Goal: Information Seeking & Learning: Learn about a topic

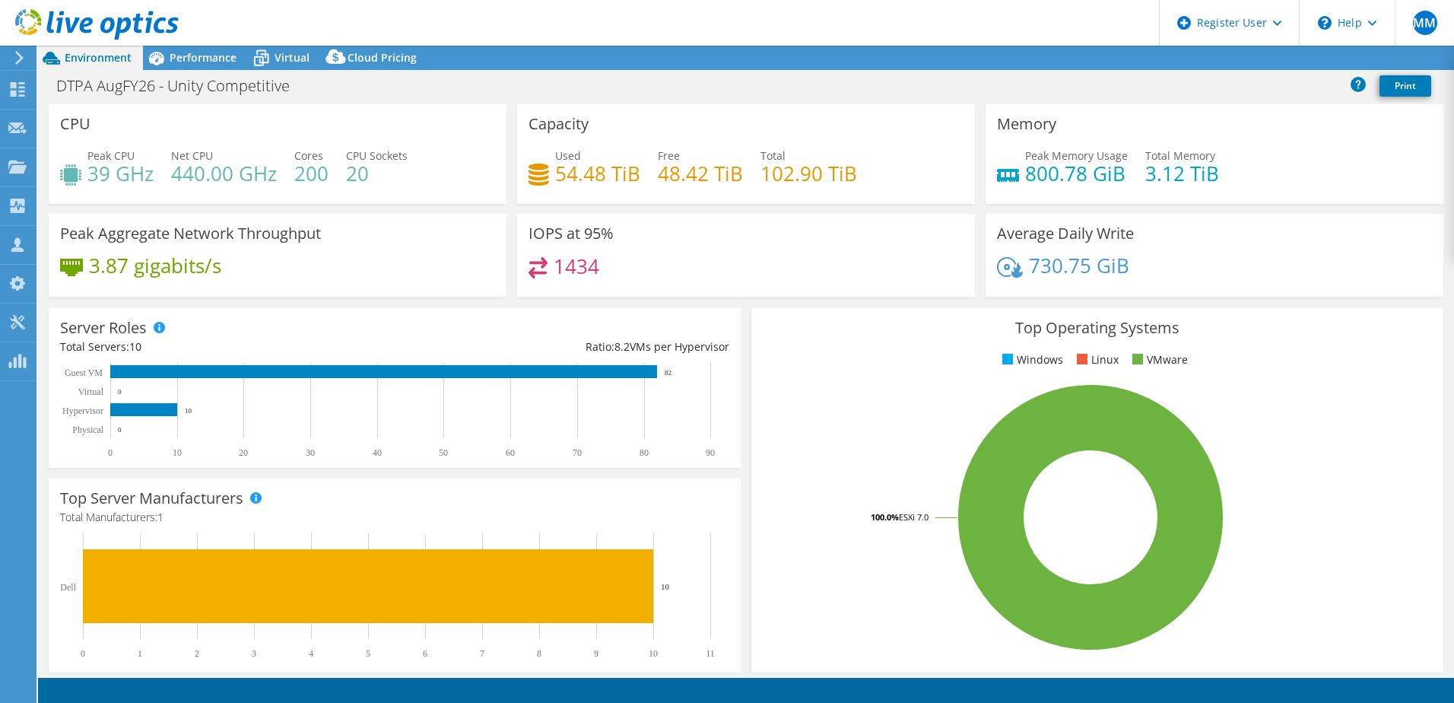
select select "USD"
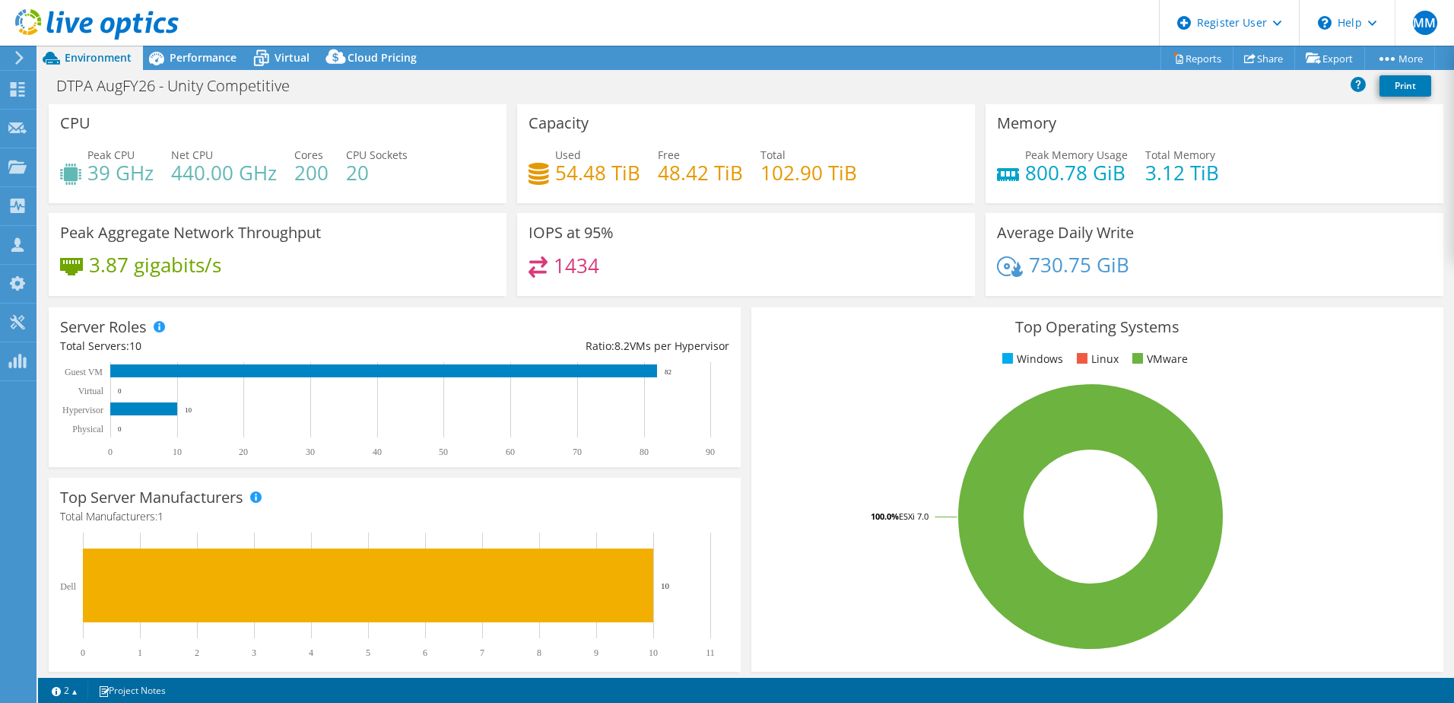
scroll to position [1, 0]
click at [195, 67] on div "Performance" at bounding box center [195, 58] width 105 height 24
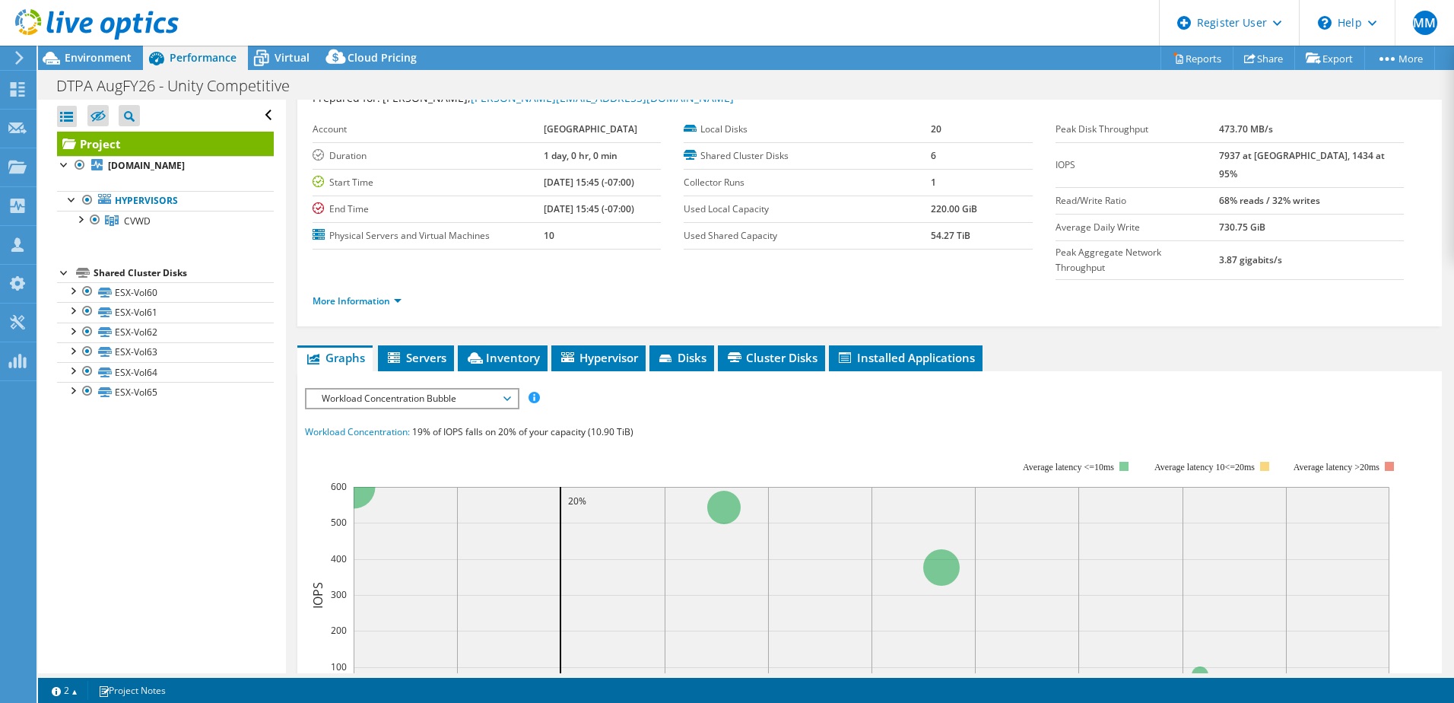
scroll to position [0, 0]
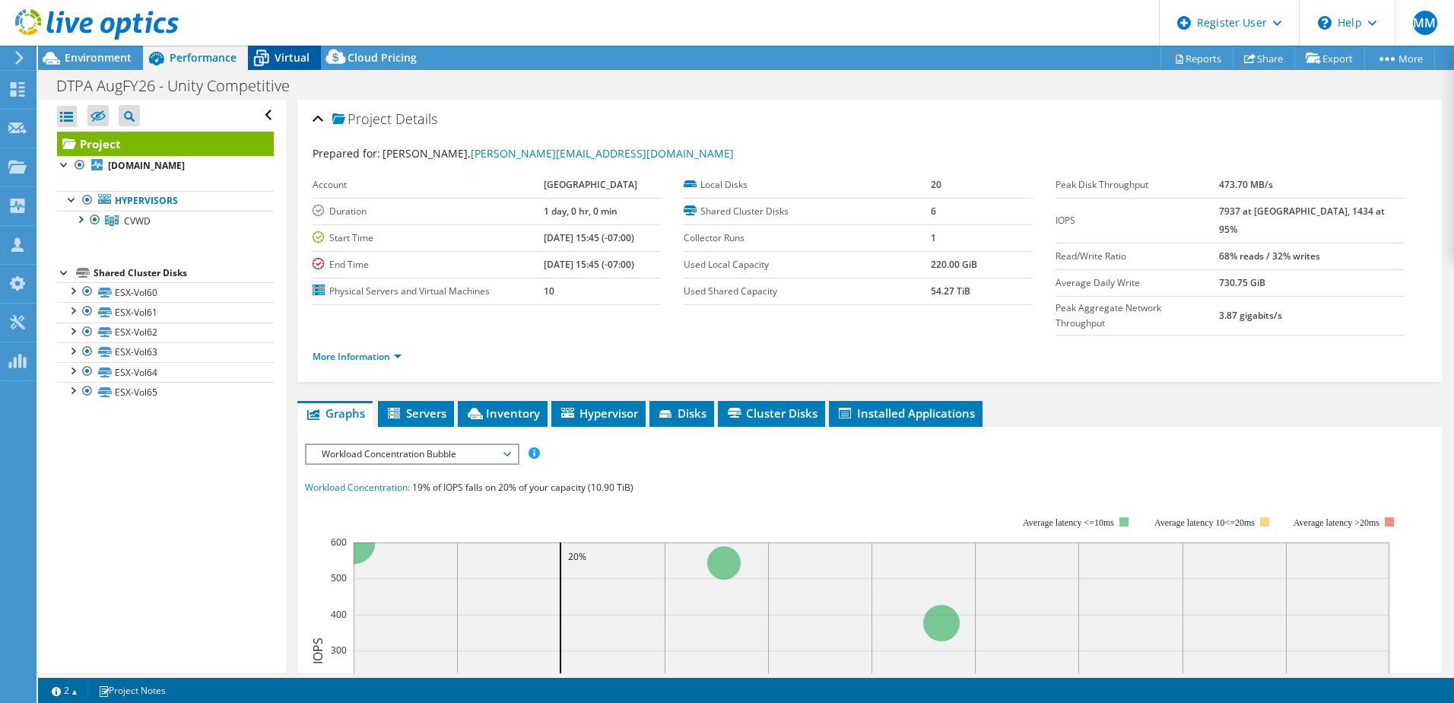
click at [286, 56] on span "Virtual" at bounding box center [291, 57] width 35 height 14
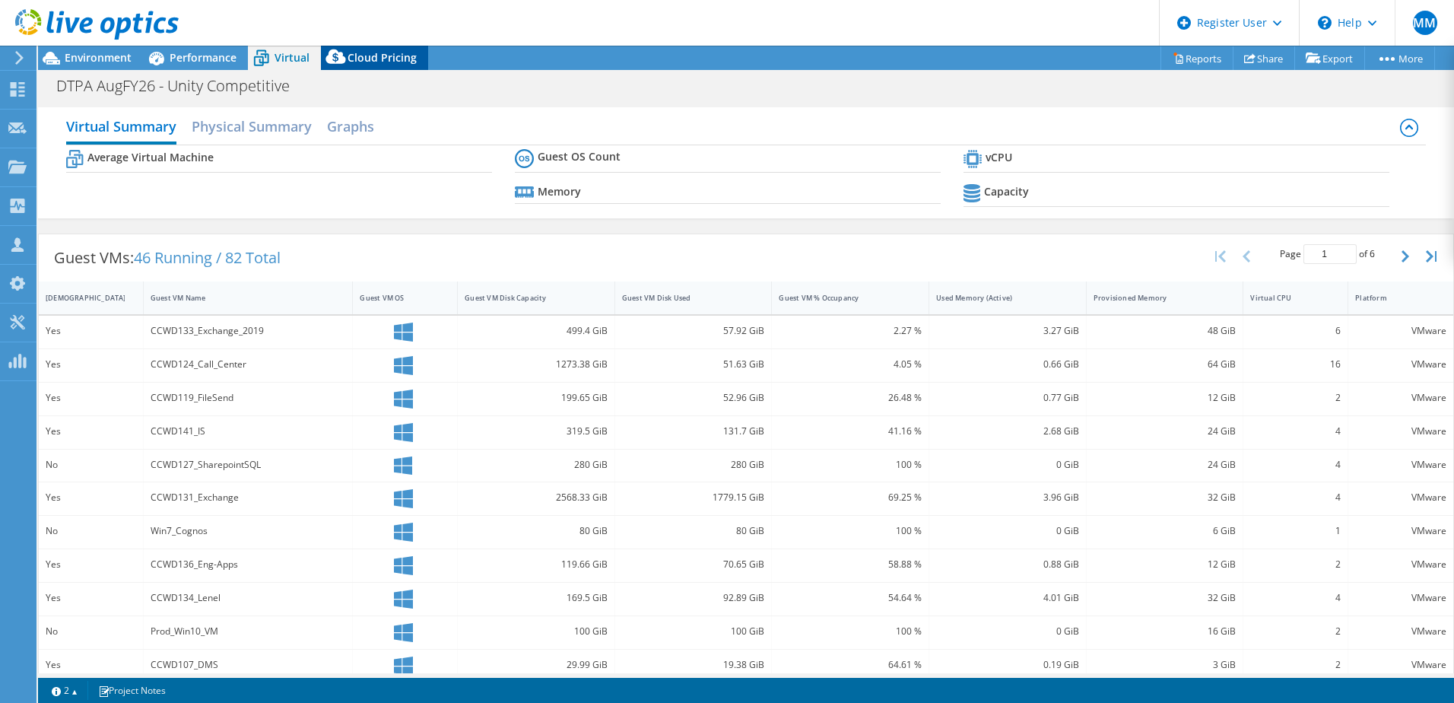
click at [373, 62] on span "Cloud Pricing" at bounding box center [381, 57] width 69 height 14
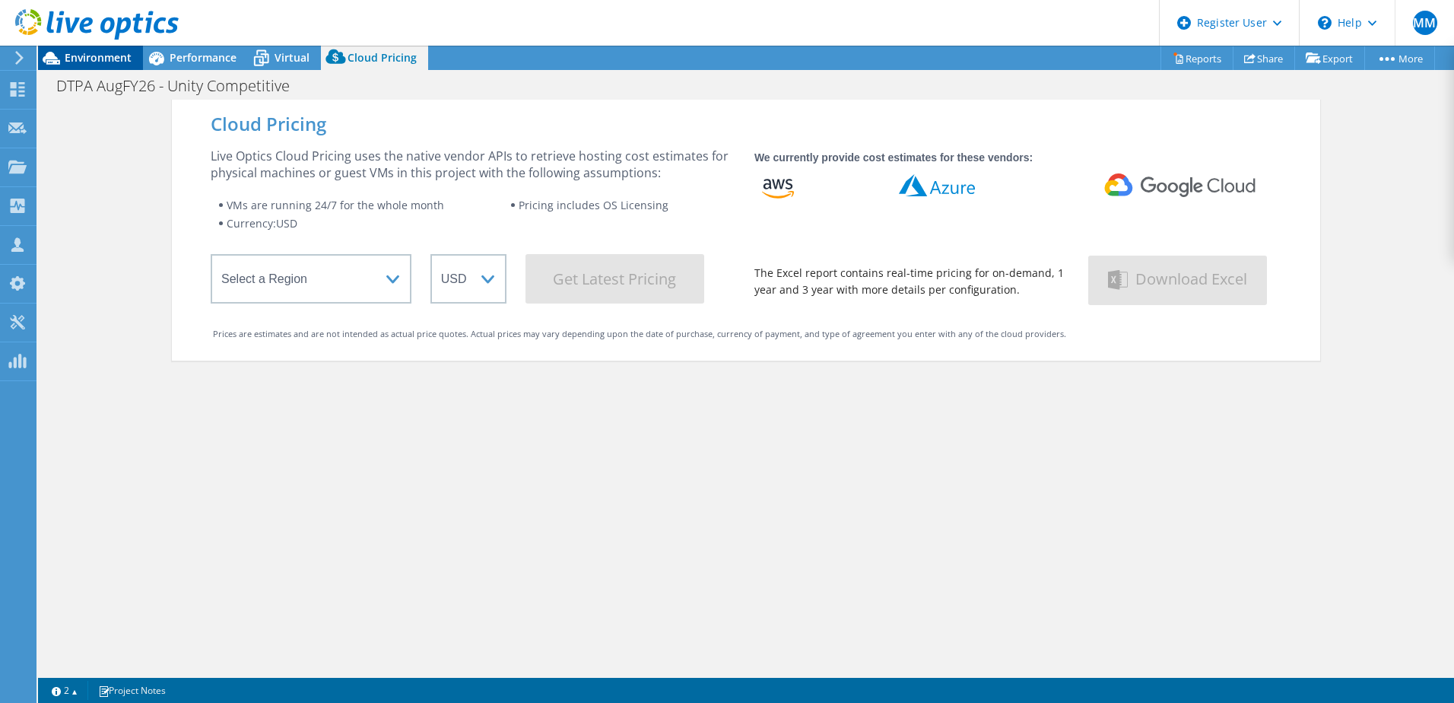
click at [91, 64] on span "Environment" at bounding box center [98, 57] width 67 height 14
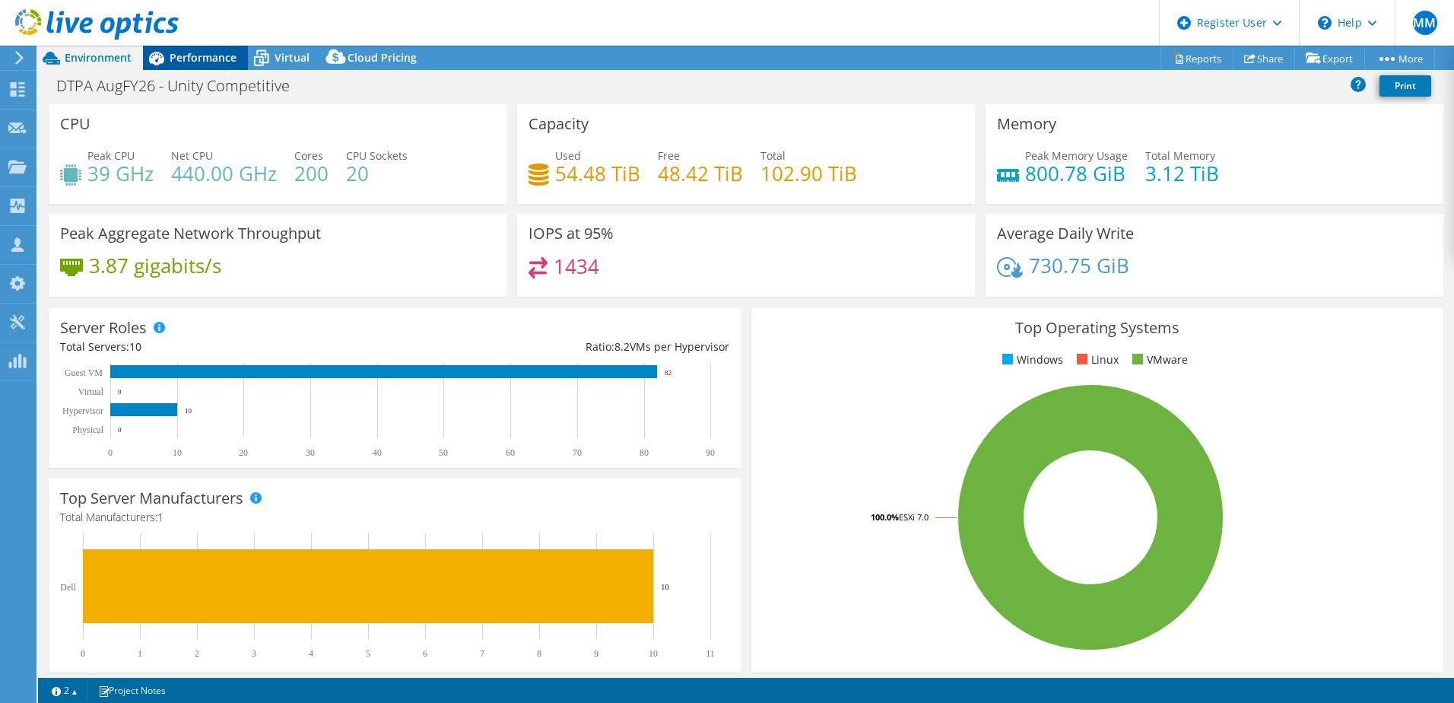
click at [203, 51] on span "Performance" at bounding box center [203, 57] width 67 height 14
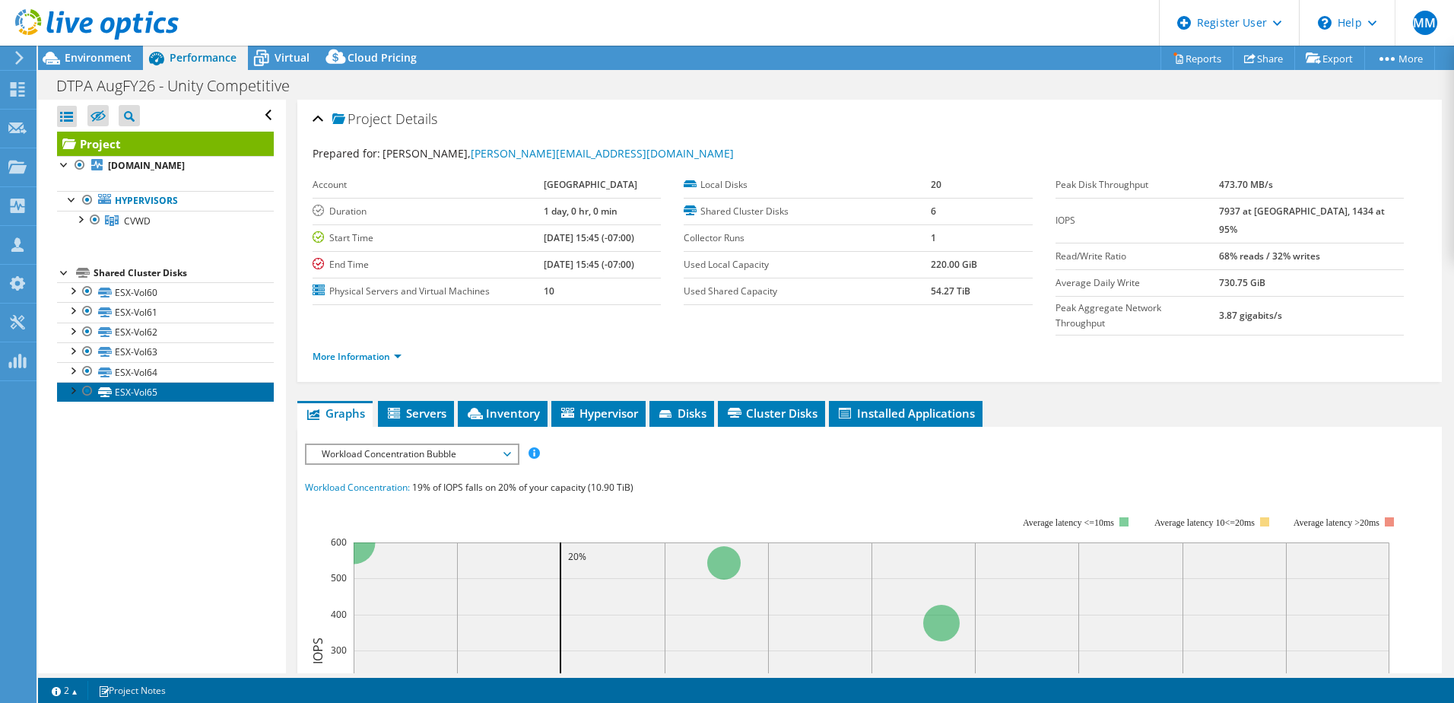
click at [175, 387] on link "ESX-Vol65" at bounding box center [165, 392] width 217 height 20
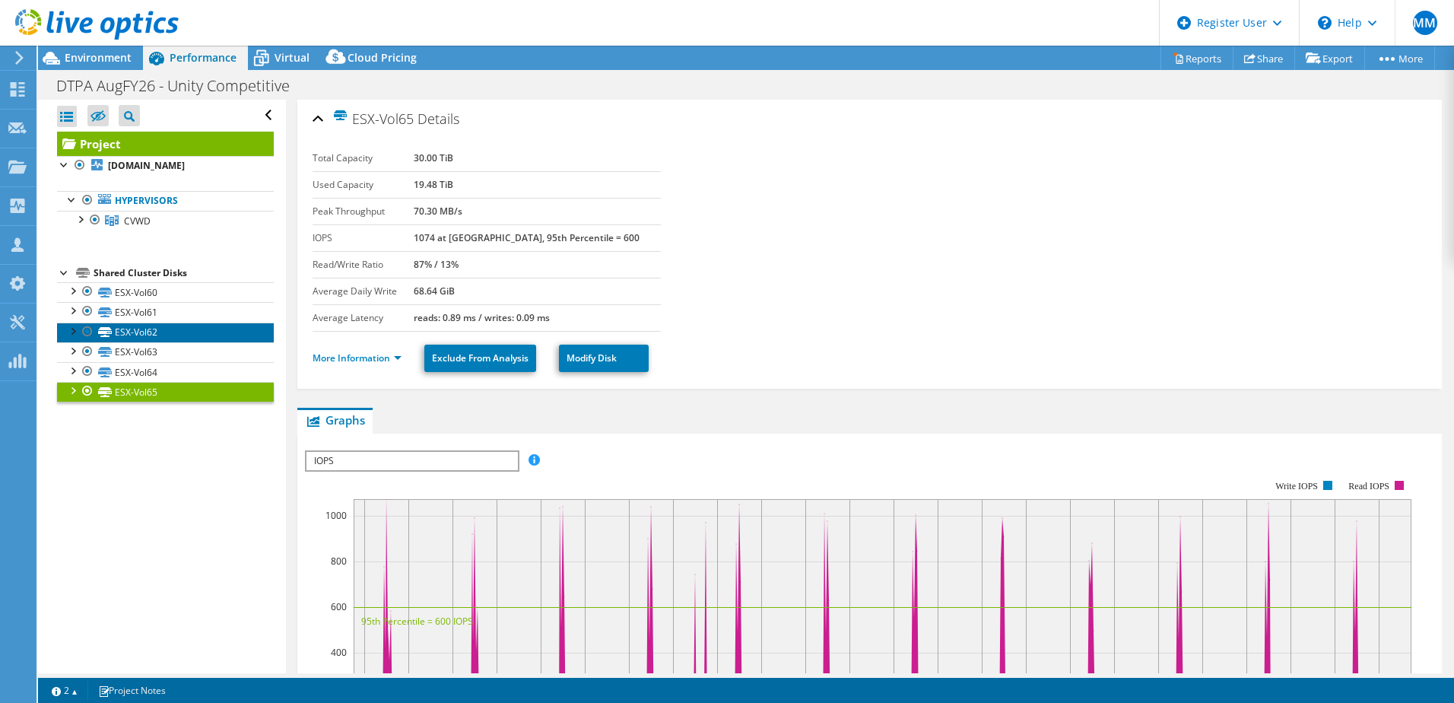
click at [158, 327] on link "ESX-Vol62" at bounding box center [165, 332] width 217 height 20
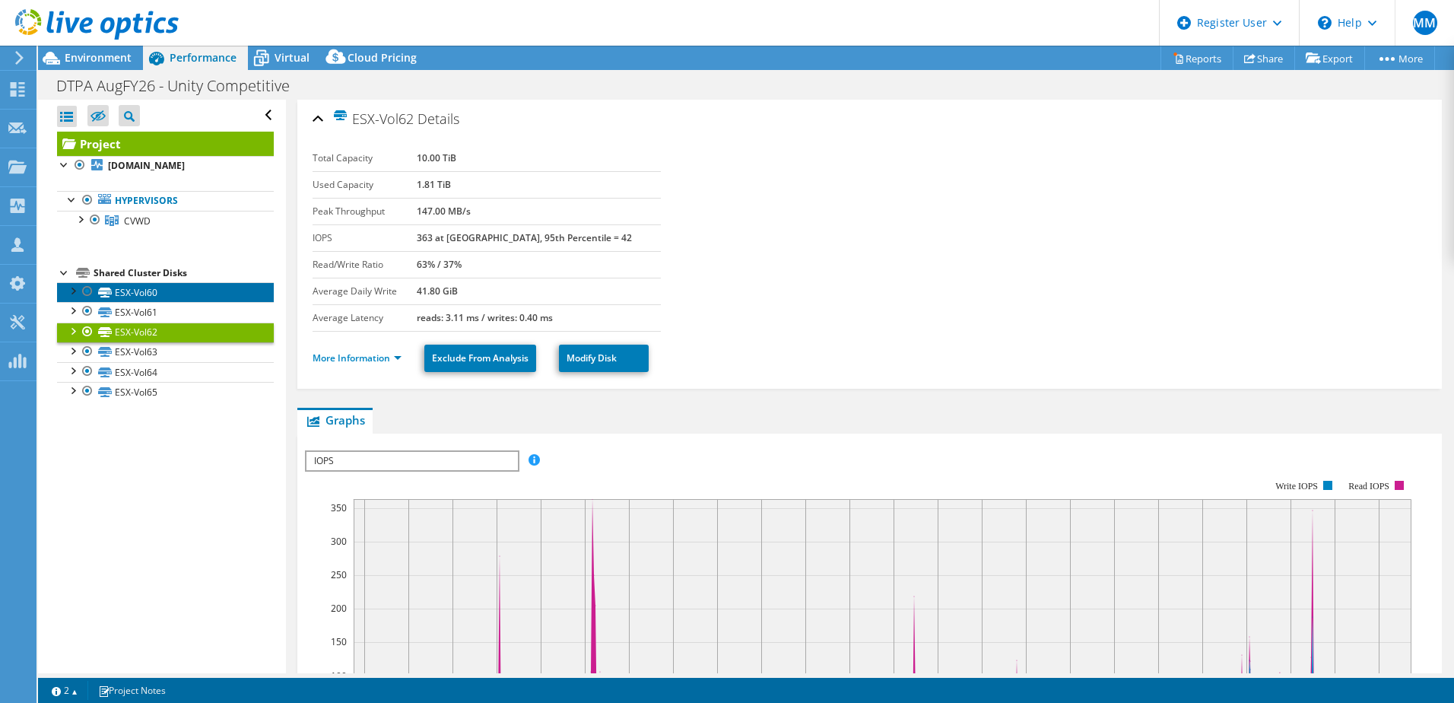
click at [151, 291] on link "ESX-Vol60" at bounding box center [165, 292] width 217 height 20
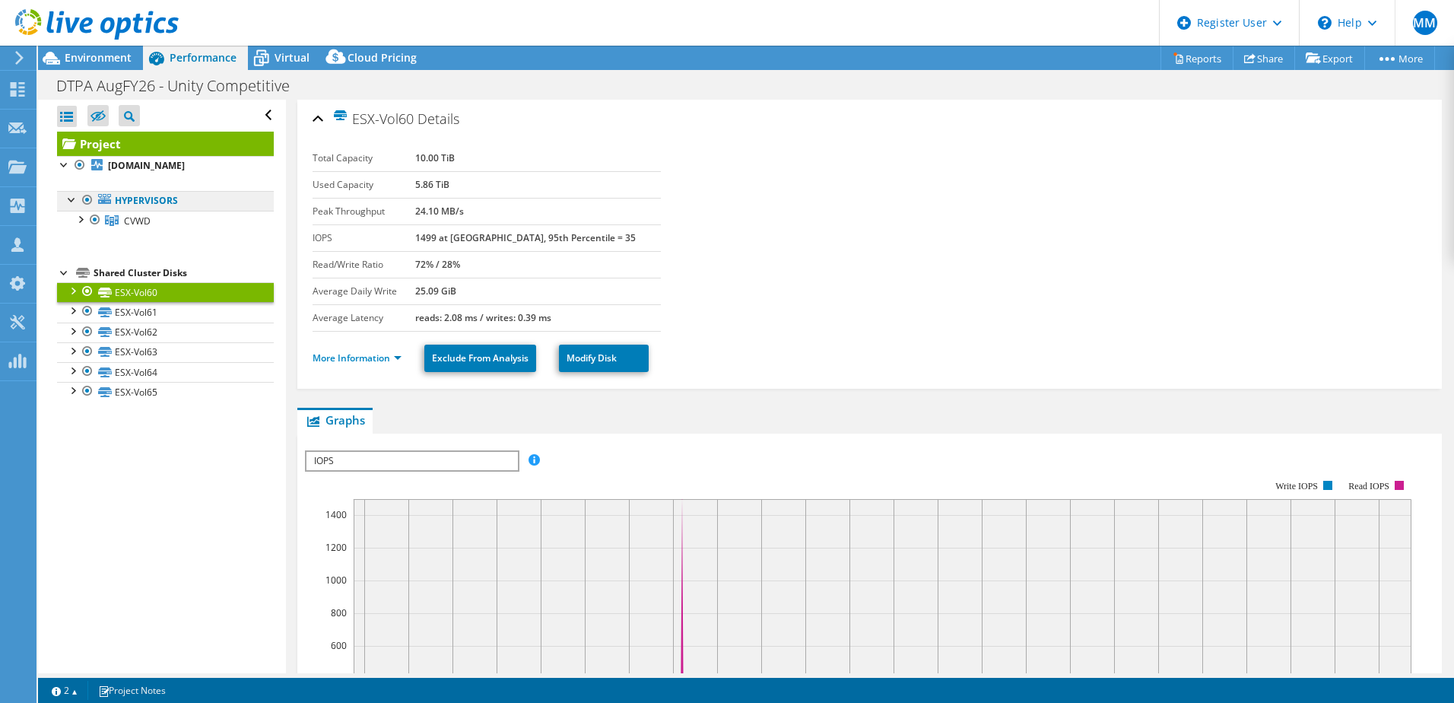
click at [146, 196] on link "Hypervisors" at bounding box center [165, 201] width 217 height 20
click at [186, 202] on link "Hypervisors" at bounding box center [165, 201] width 217 height 20
click at [192, 218] on link "CVWD" at bounding box center [165, 221] width 217 height 20
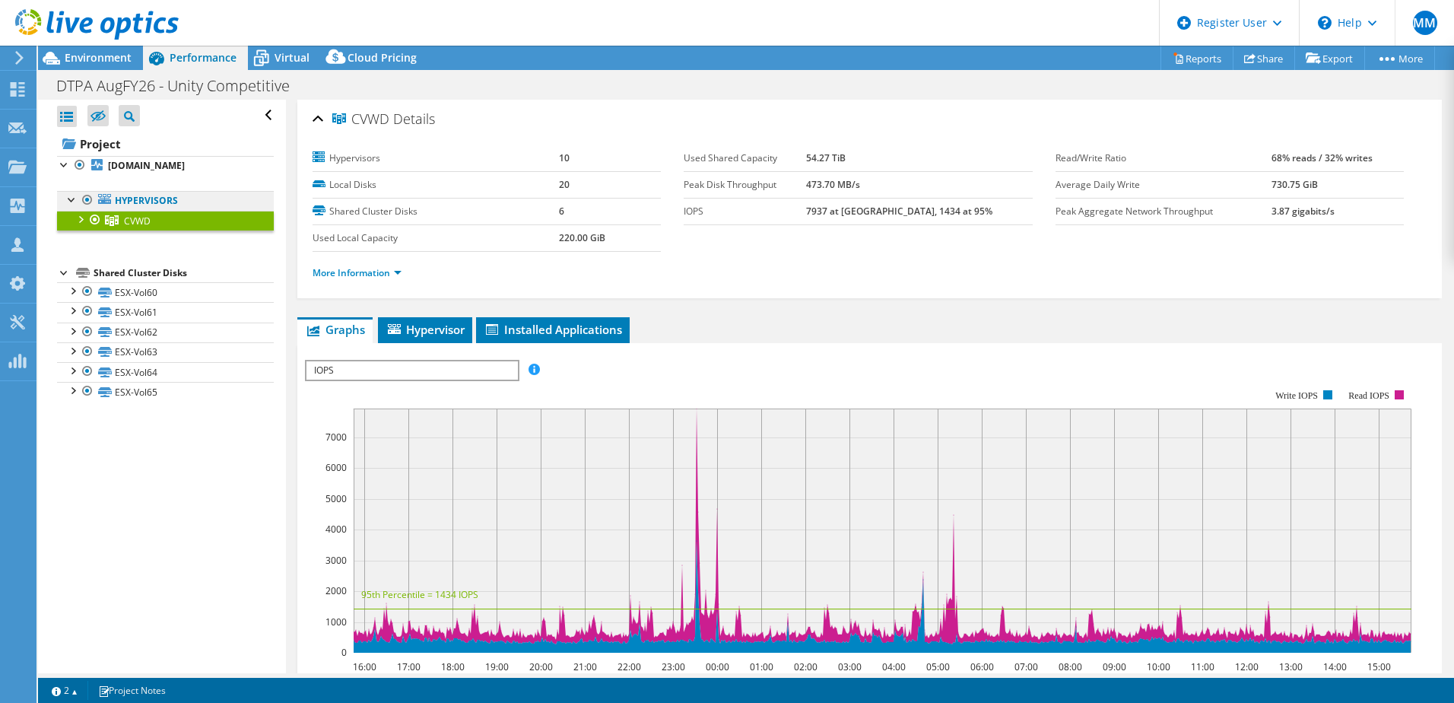
click at [180, 198] on link "Hypervisors" at bounding box center [165, 201] width 217 height 20
click at [160, 167] on b "[DOMAIN_NAME]" at bounding box center [146, 165] width 77 height 13
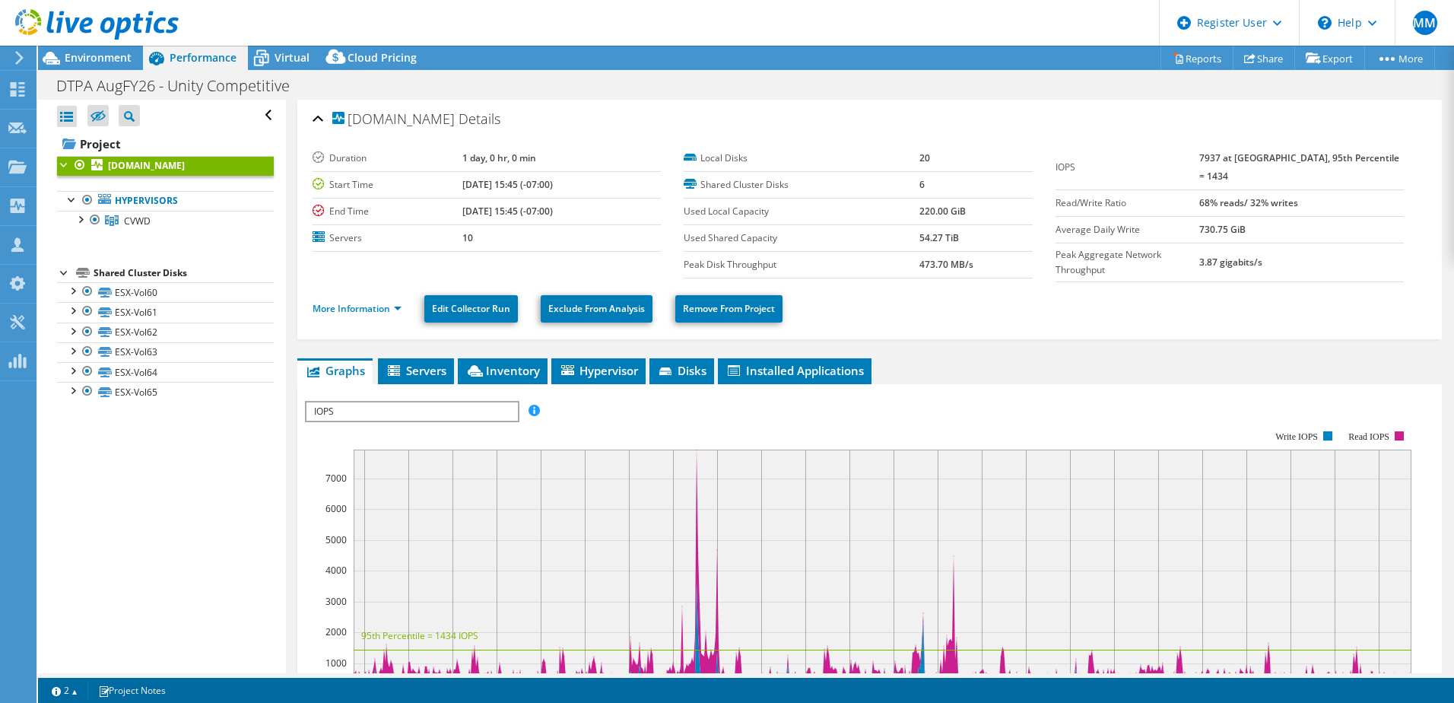
click at [102, 49] on div at bounding box center [89, 25] width 179 height 51
click at [103, 56] on span "Environment" at bounding box center [98, 57] width 67 height 14
